Goal: Task Accomplishment & Management: Manage account settings

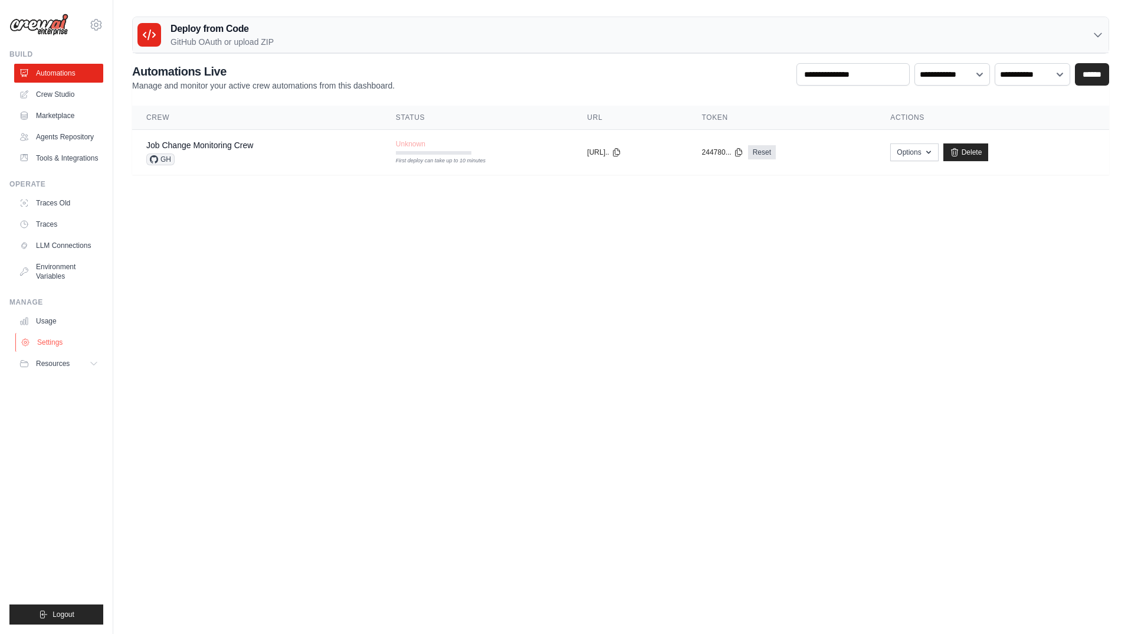
click at [53, 335] on link "Settings" at bounding box center [59, 342] width 89 height 19
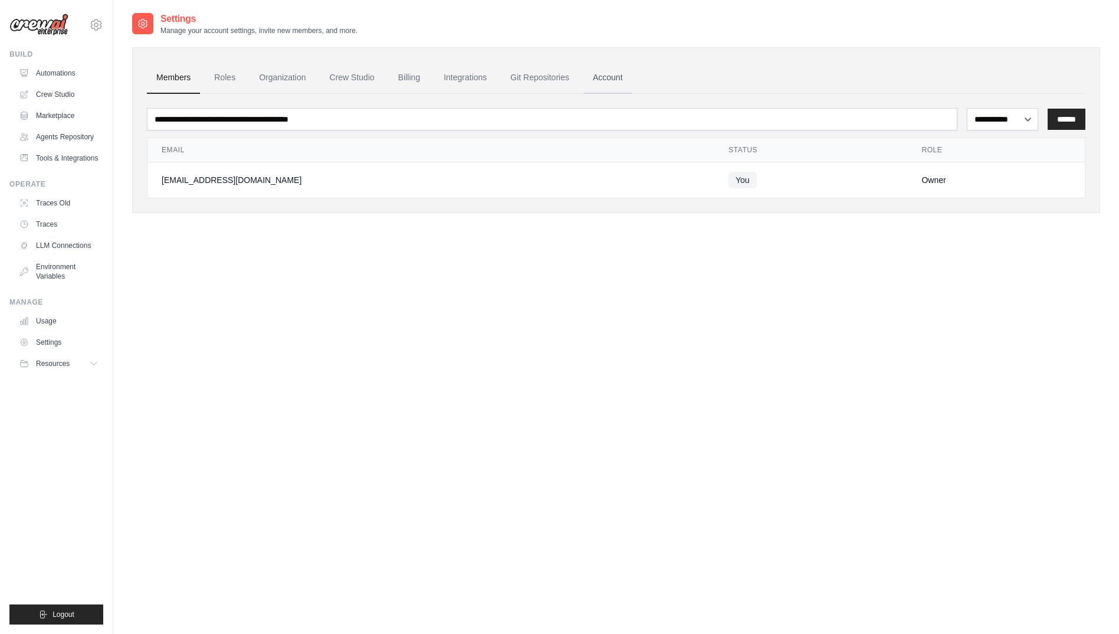
click at [605, 77] on link "Account" at bounding box center [608, 78] width 49 height 32
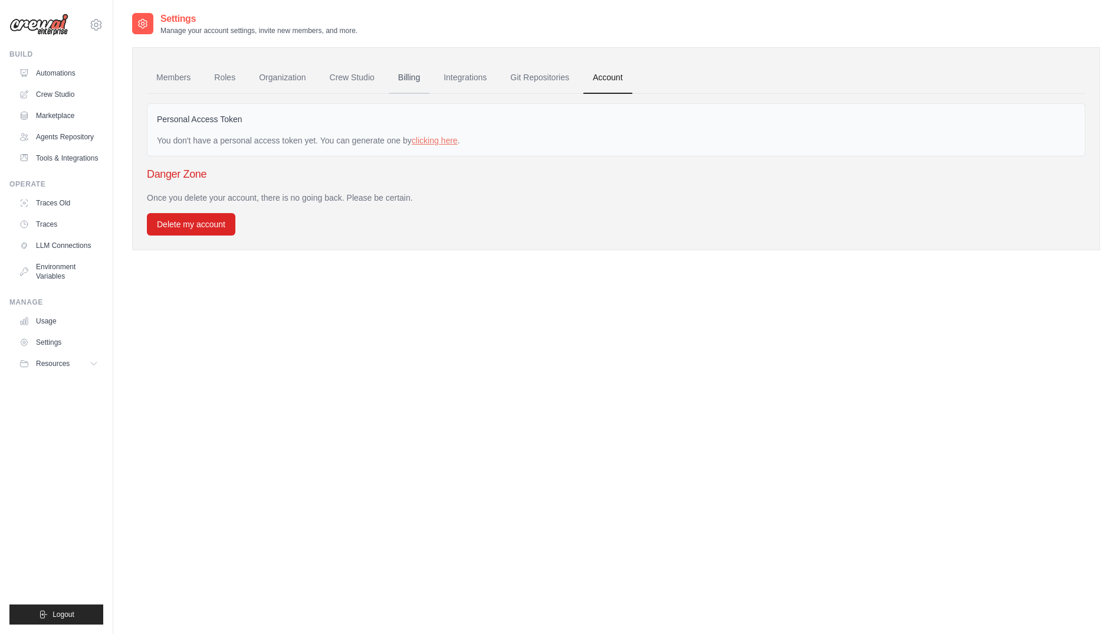
click at [412, 80] on link "Billing" at bounding box center [409, 78] width 41 height 32
